Goal: Entertainment & Leisure: Consume media (video, audio)

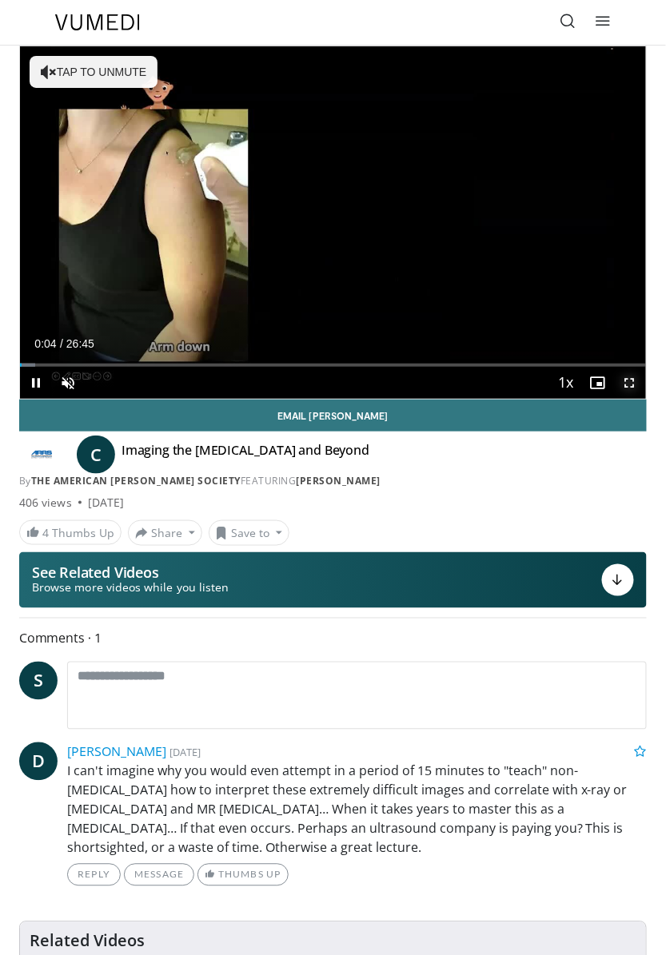
click at [631, 384] on span "Video Player" at bounding box center [630, 383] width 32 height 32
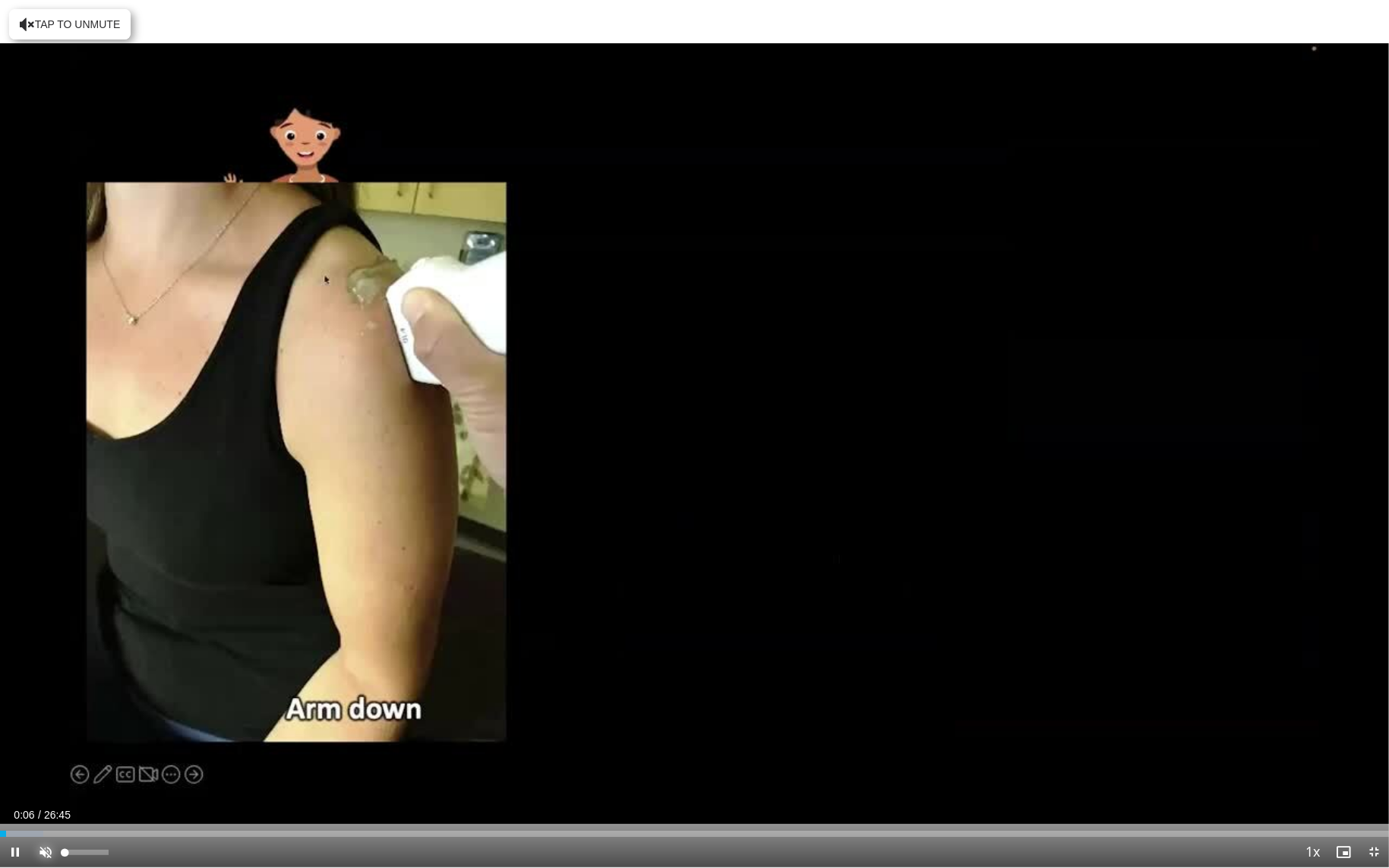
click at [48, 849] on span "Video Player" at bounding box center [46, 852] width 30 height 30
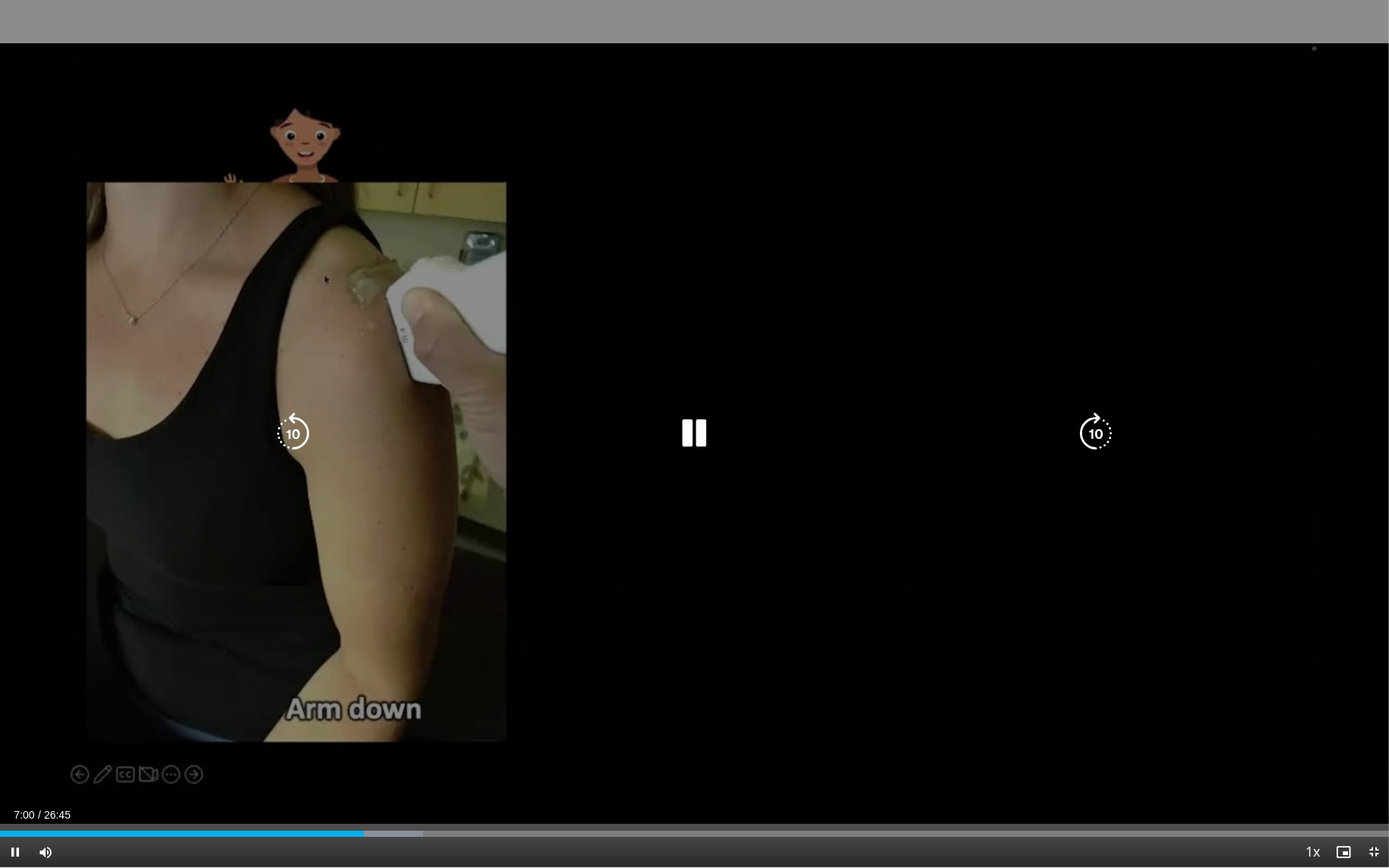
click at [639, 433] on icon "Video Player" at bounding box center [694, 433] width 43 height 43
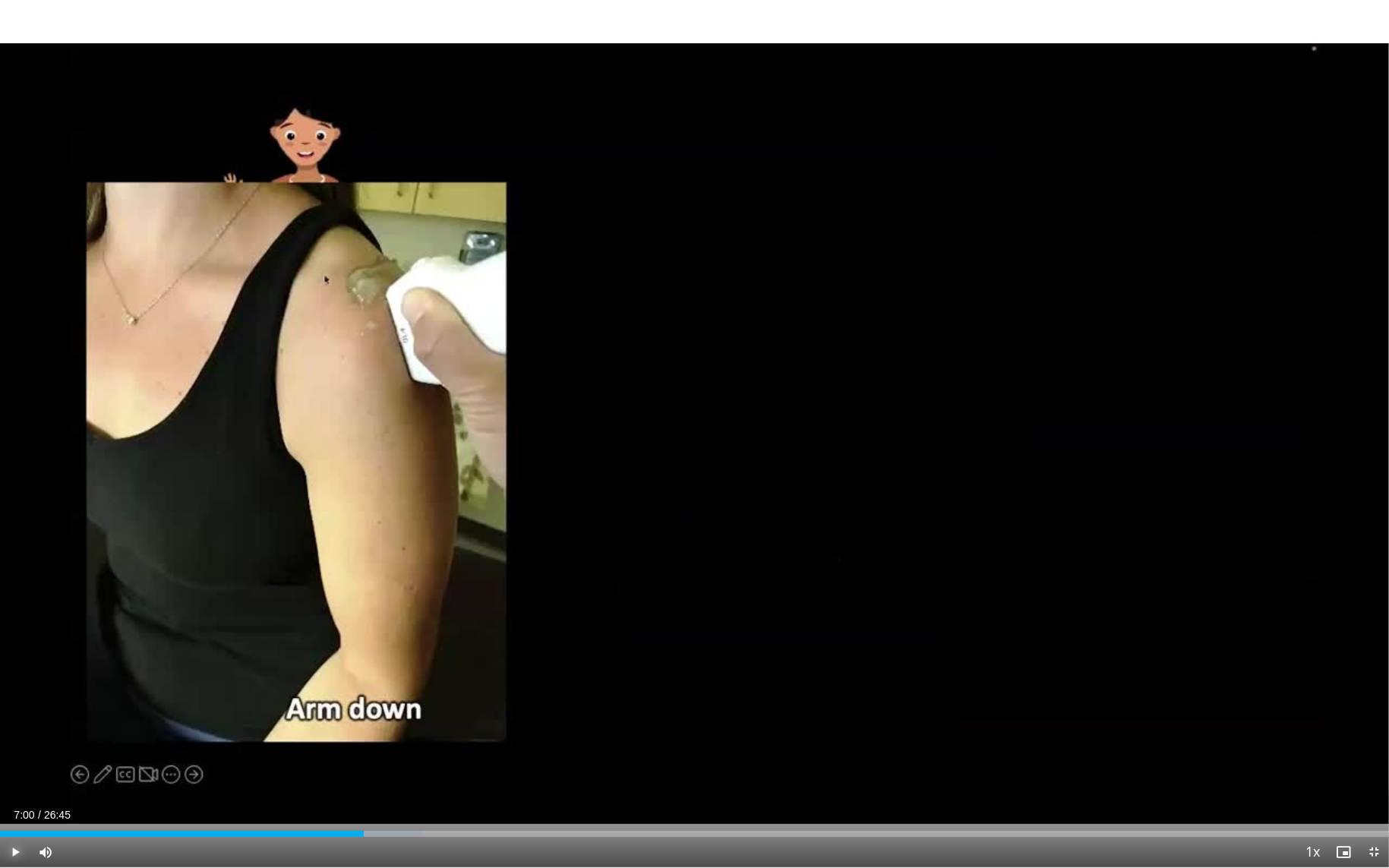
click at [13, 850] on span "Video Player" at bounding box center [15, 852] width 30 height 30
